Goal: Task Accomplishment & Management: Manage account settings

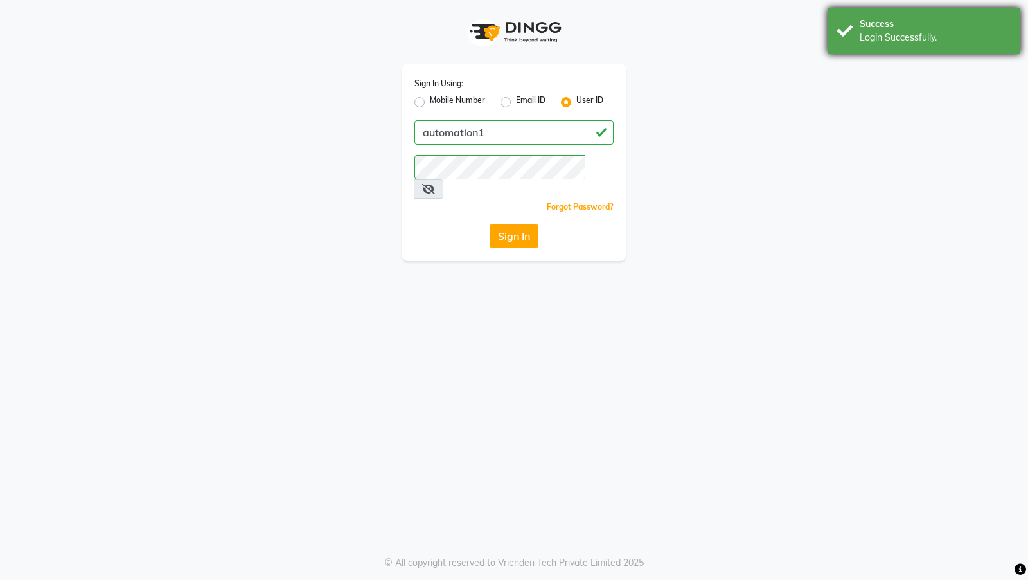
click at [861, 23] on div "Success" at bounding box center [935, 23] width 151 height 13
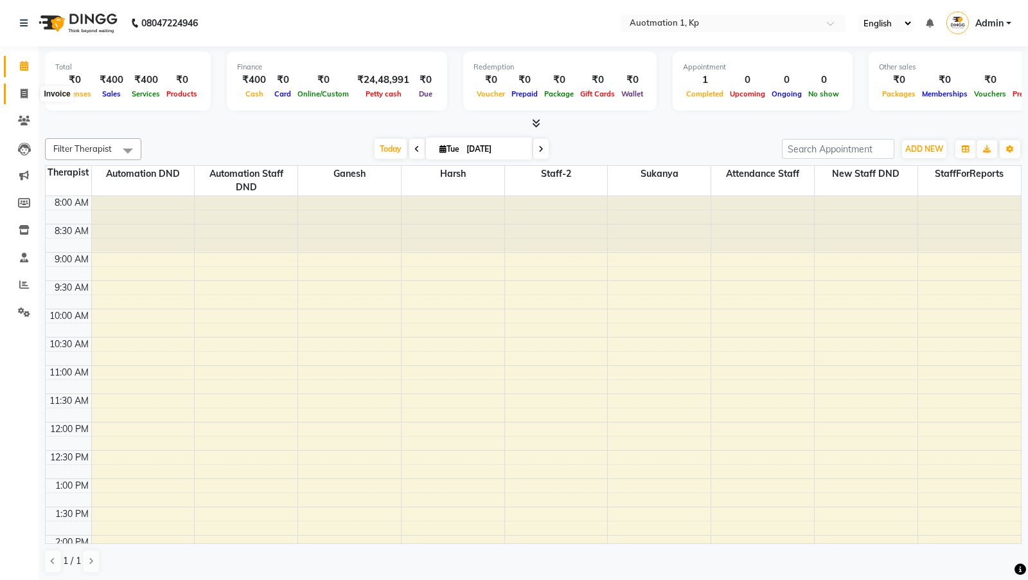
click at [24, 89] on icon at bounding box center [24, 94] width 7 height 10
select select "150"
select select "service"
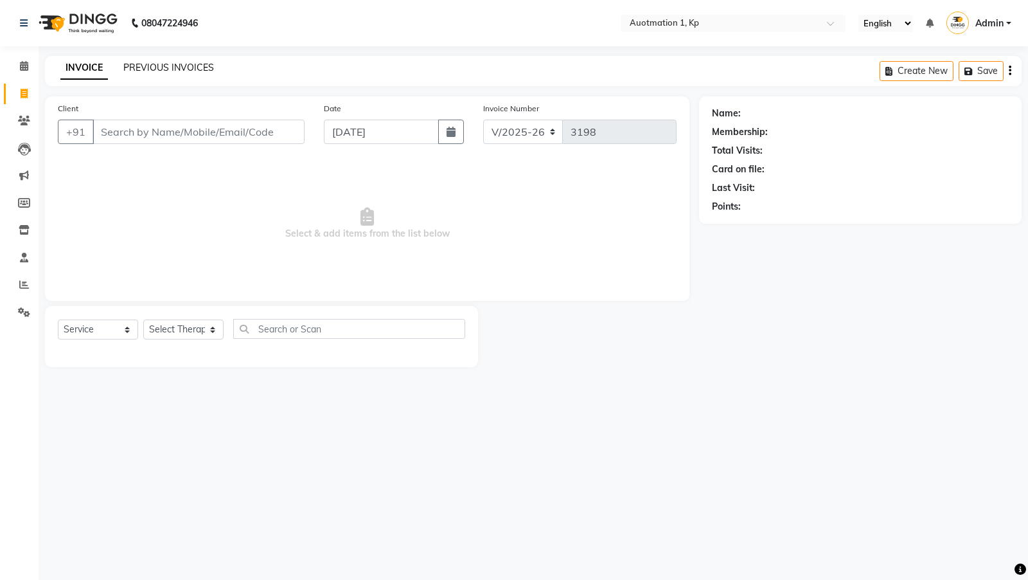
click at [165, 66] on link "PREVIOUS INVOICES" at bounding box center [168, 68] width 91 height 12
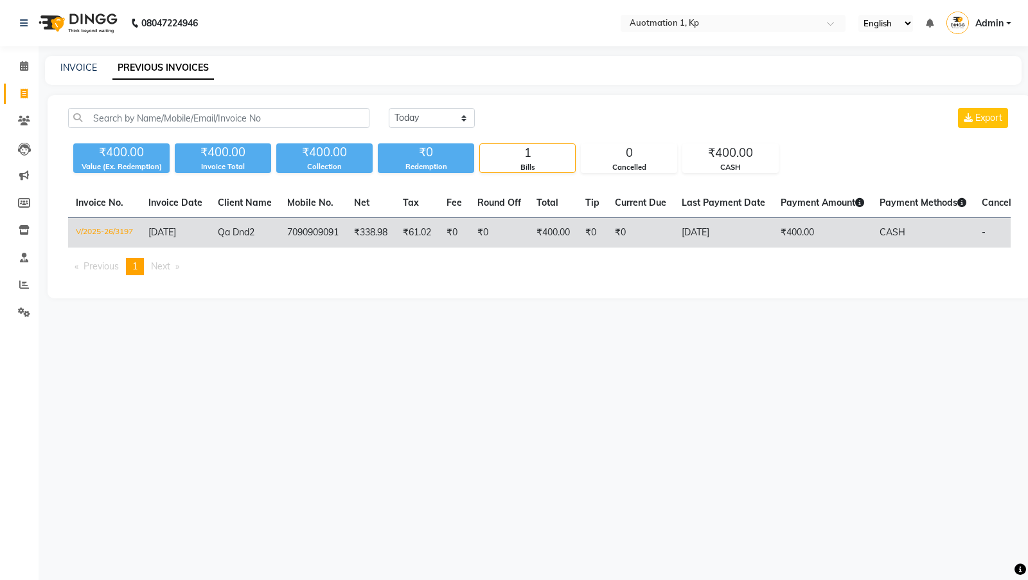
click at [111, 231] on td "V/2025-26/3197" at bounding box center [104, 233] width 73 height 30
click at [111, 234] on td "V/2025-26/3197" at bounding box center [104, 233] width 73 height 30
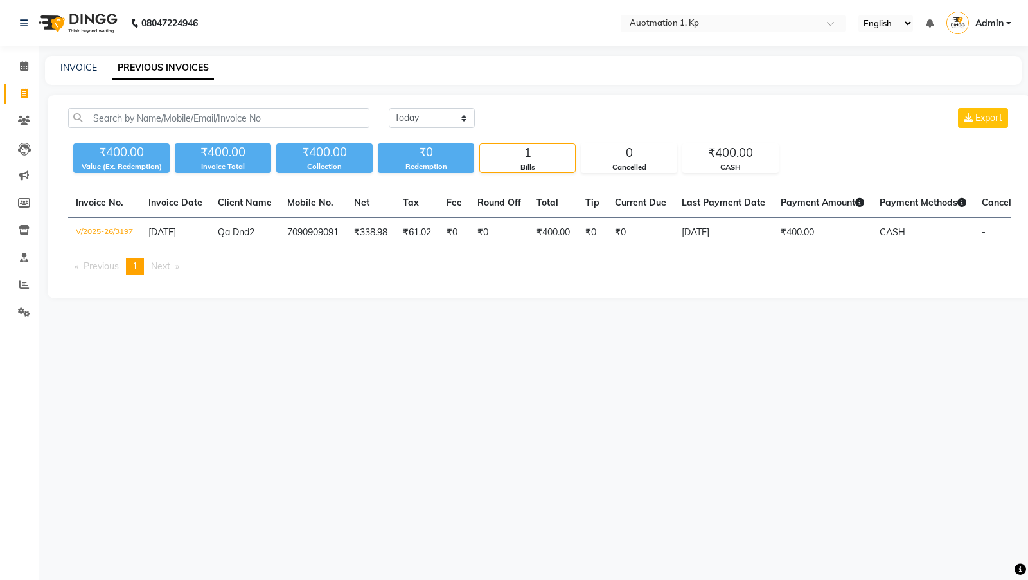
click at [982, 19] on span "Admin" at bounding box center [990, 23] width 28 height 13
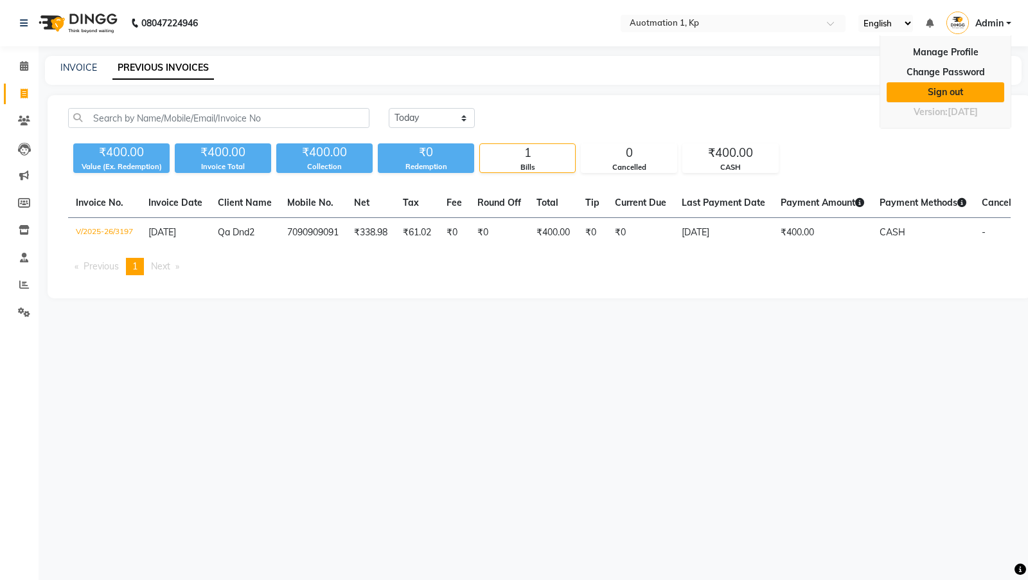
click at [936, 90] on link "Sign out" at bounding box center [946, 92] width 118 height 20
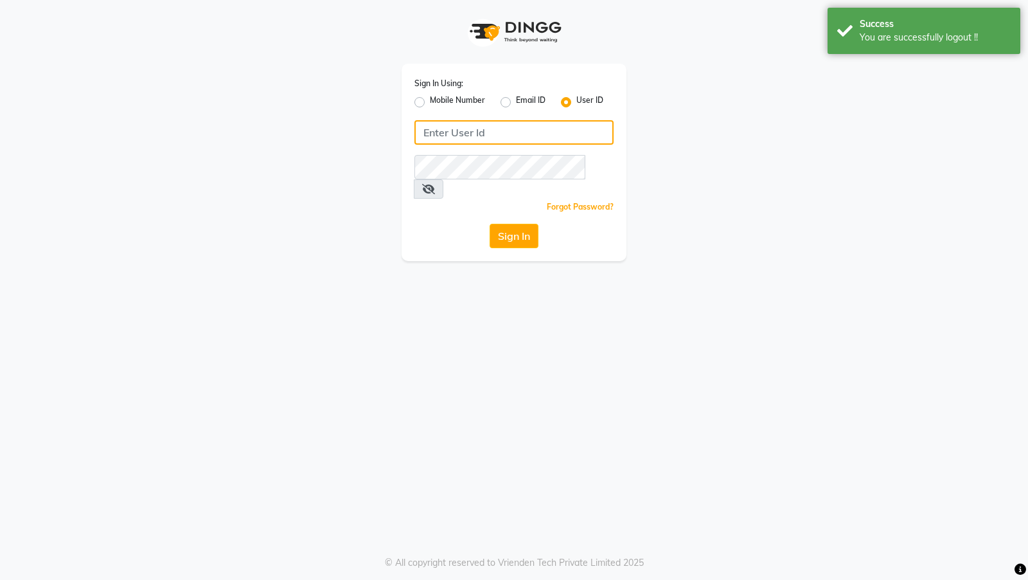
click at [457, 125] on input "Username" at bounding box center [514, 132] width 199 height 24
type input "arsp"
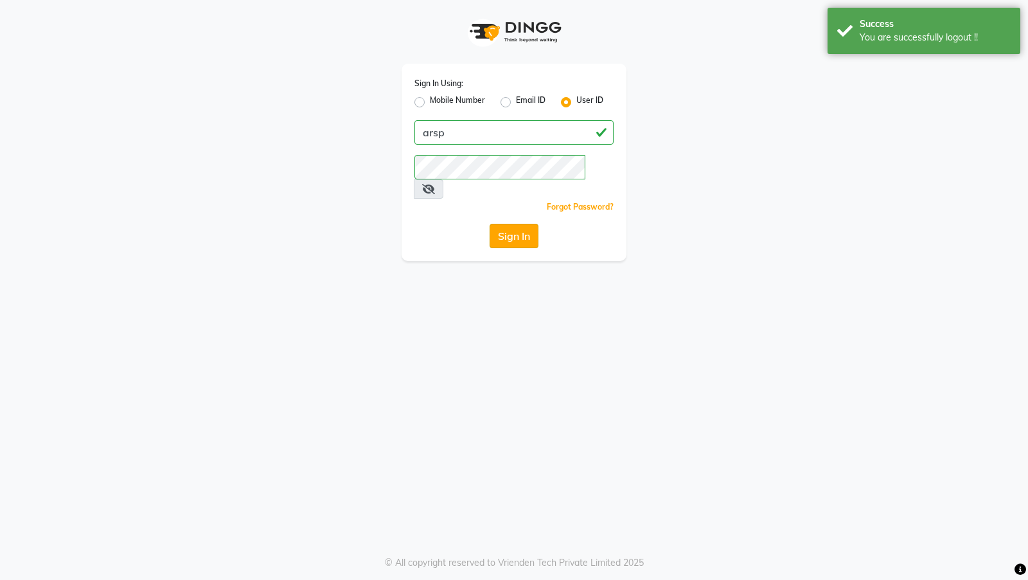
click at [510, 224] on button "Sign In" at bounding box center [514, 236] width 49 height 24
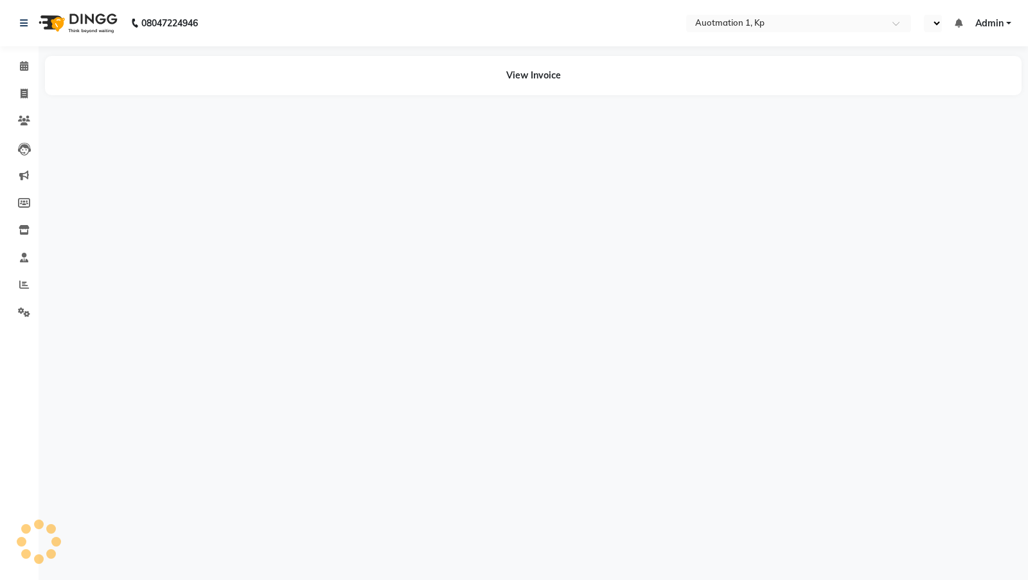
select select "en"
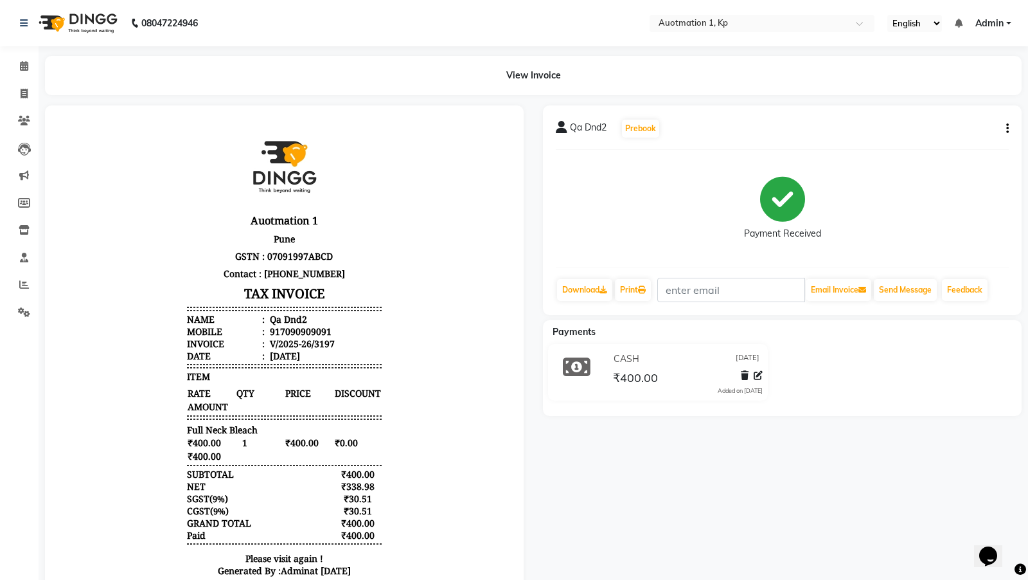
click at [1007, 129] on icon "button" at bounding box center [1007, 129] width 3 height 1
click at [880, 148] on div "Edit Invoice" at bounding box center [922, 145] width 132 height 16
select select "service"
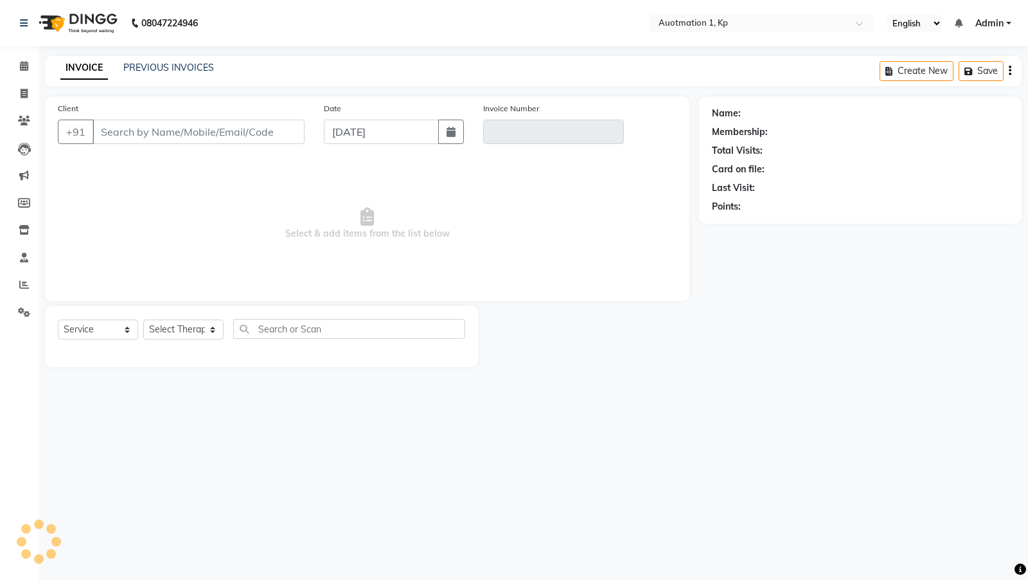
type input "7090909091"
type input "V/2025-26/3197"
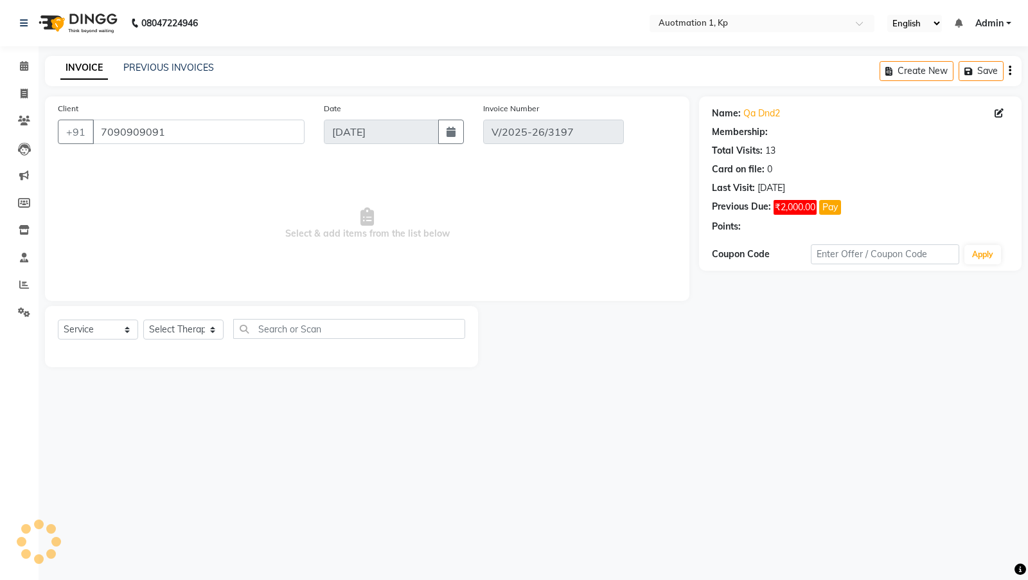
select select "1: Object"
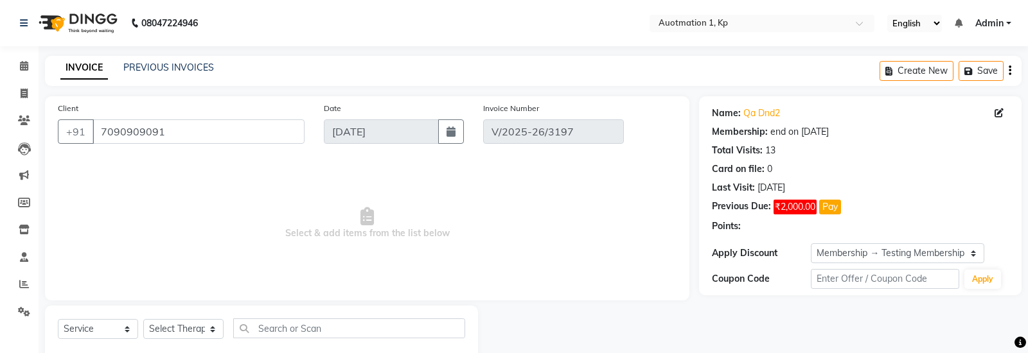
scroll to position [32, 0]
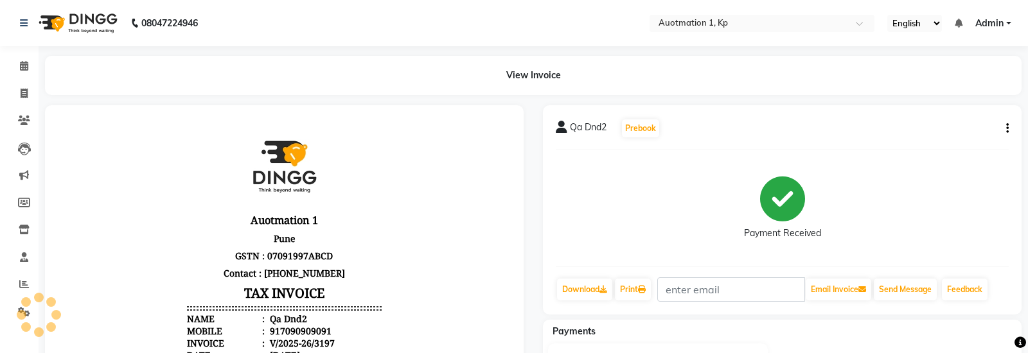
scroll to position [10, 0]
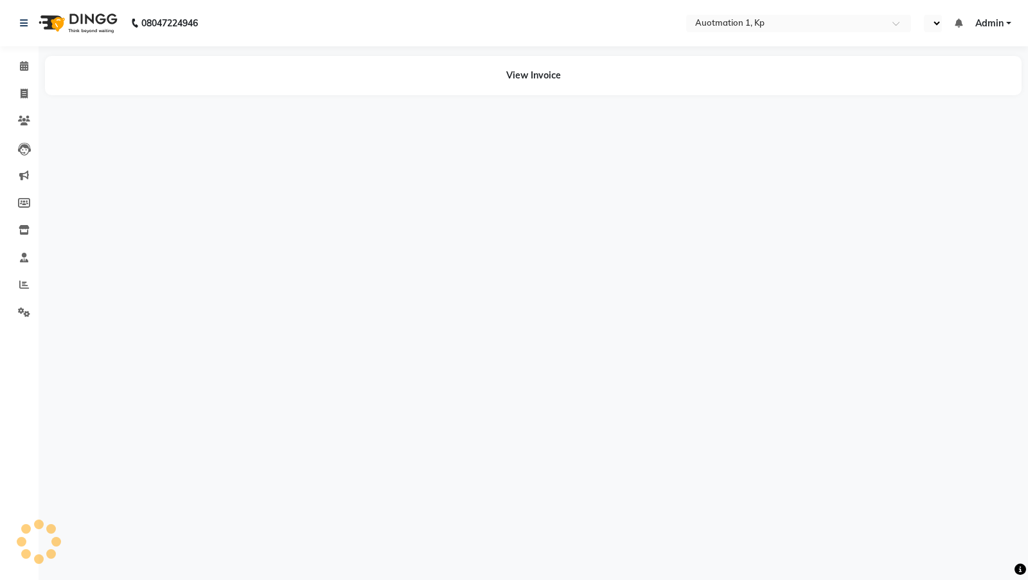
select select "en"
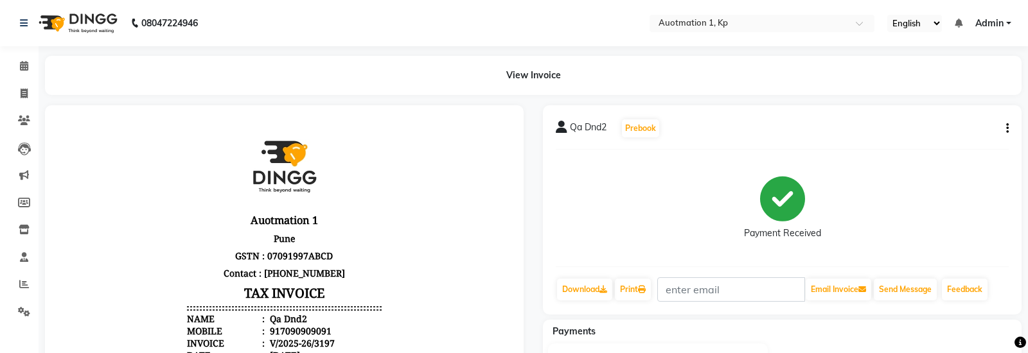
click at [1004, 129] on button "button" at bounding box center [1005, 128] width 8 height 13
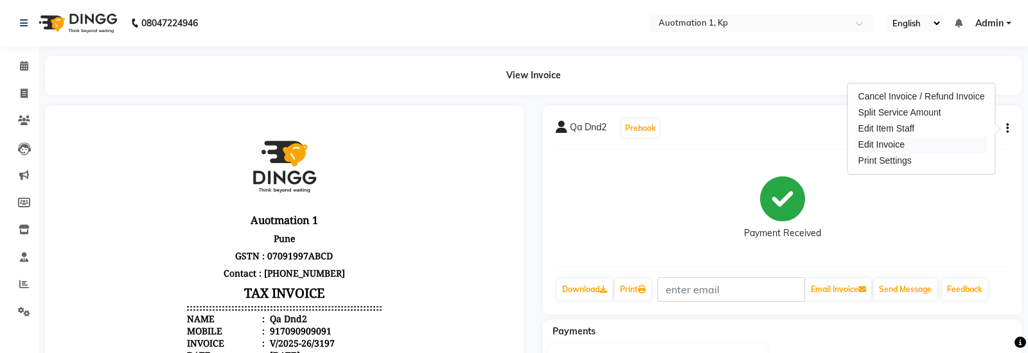
click at [891, 146] on div "Edit Invoice" at bounding box center [922, 145] width 132 height 16
select select "service"
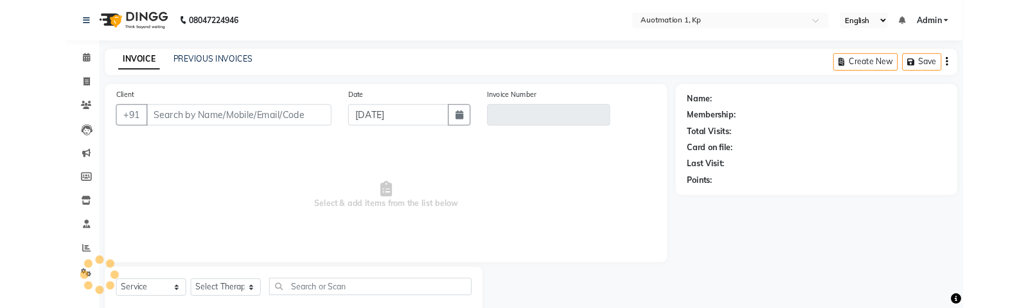
scroll to position [32, 0]
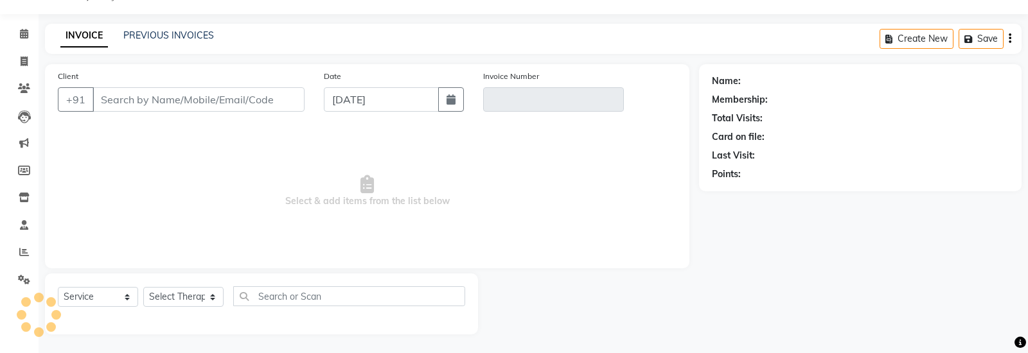
type input "7090909091"
type input "V/2025-26/3197"
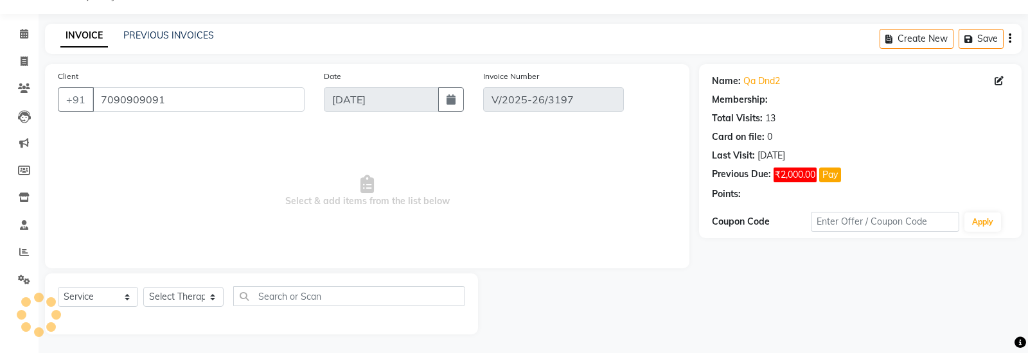
select select "1: Object"
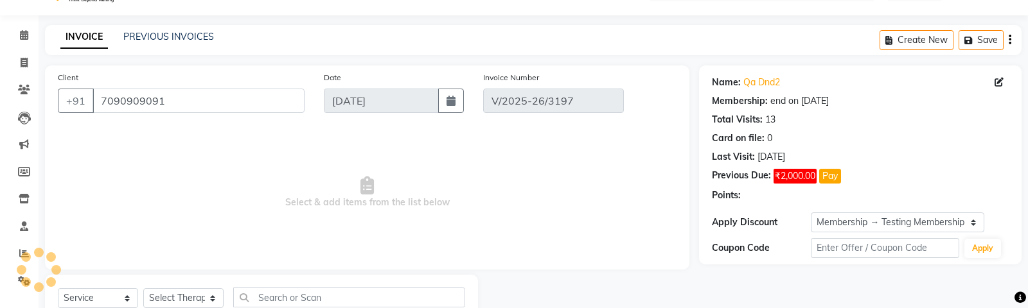
scroll to position [0, 0]
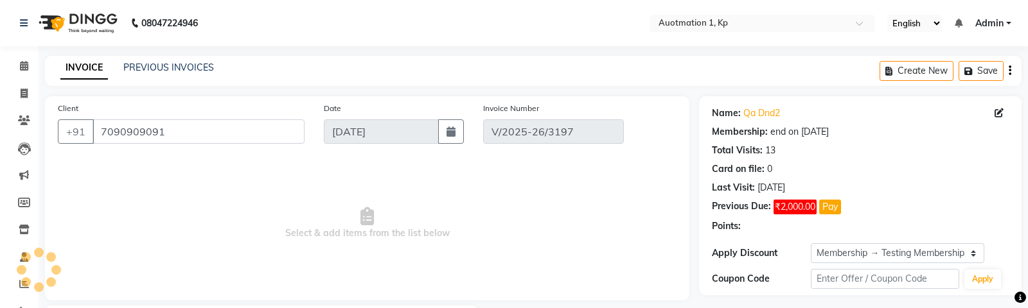
select select "select"
